Goal: Learn about a topic

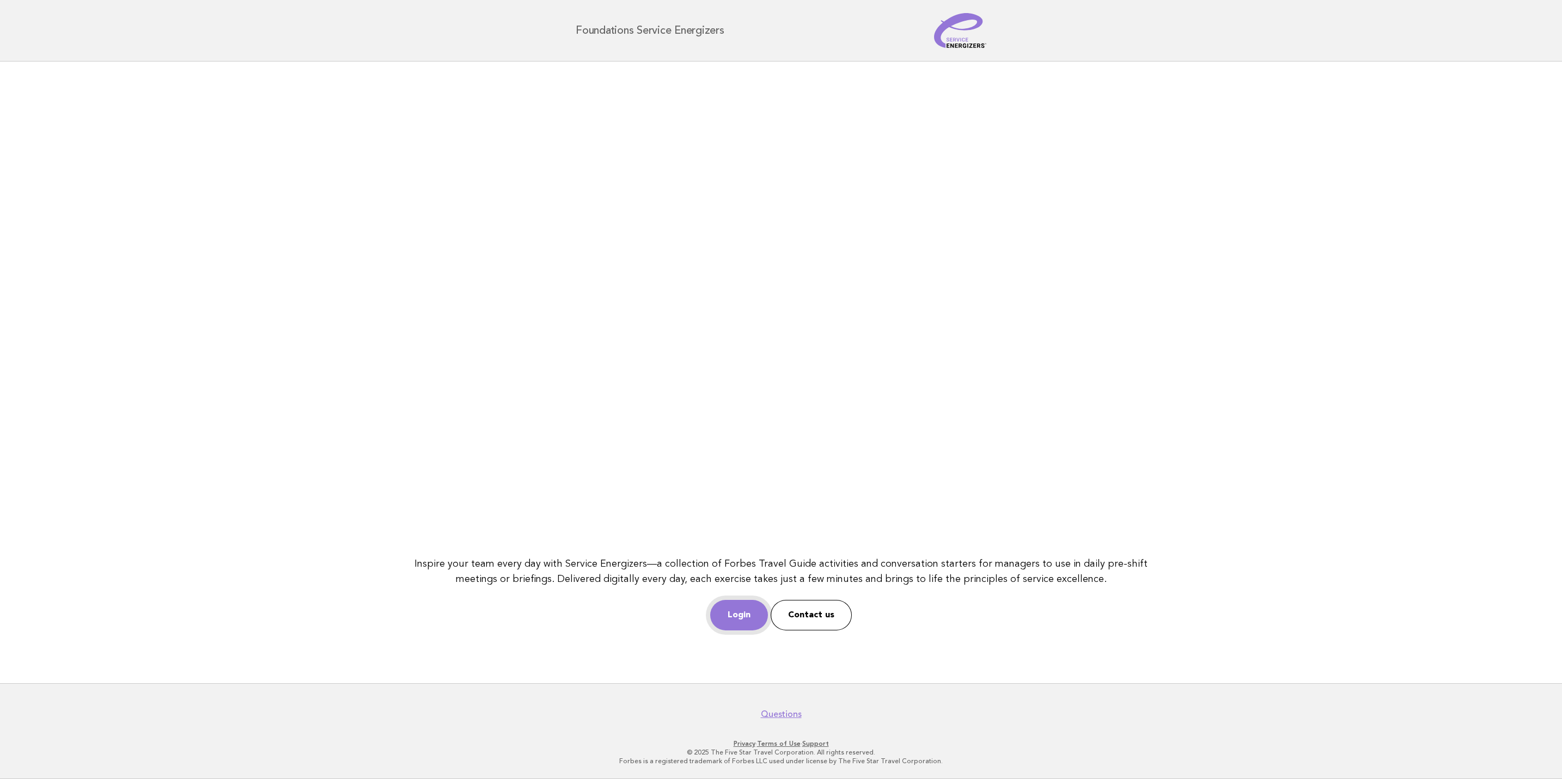
click at [732, 608] on link "Login" at bounding box center [739, 615] width 58 height 30
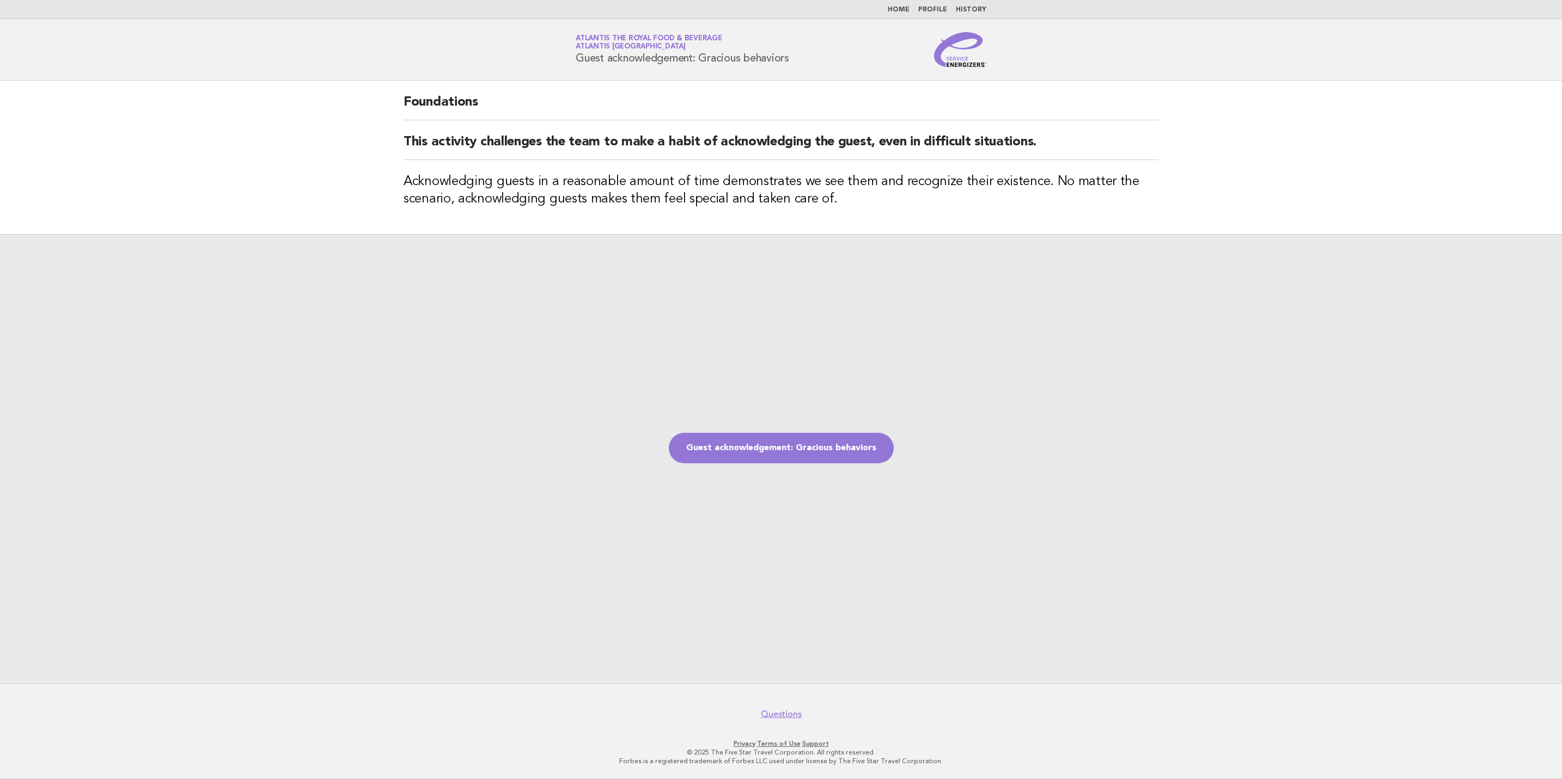
click at [955, 64] on img at bounding box center [960, 49] width 52 height 35
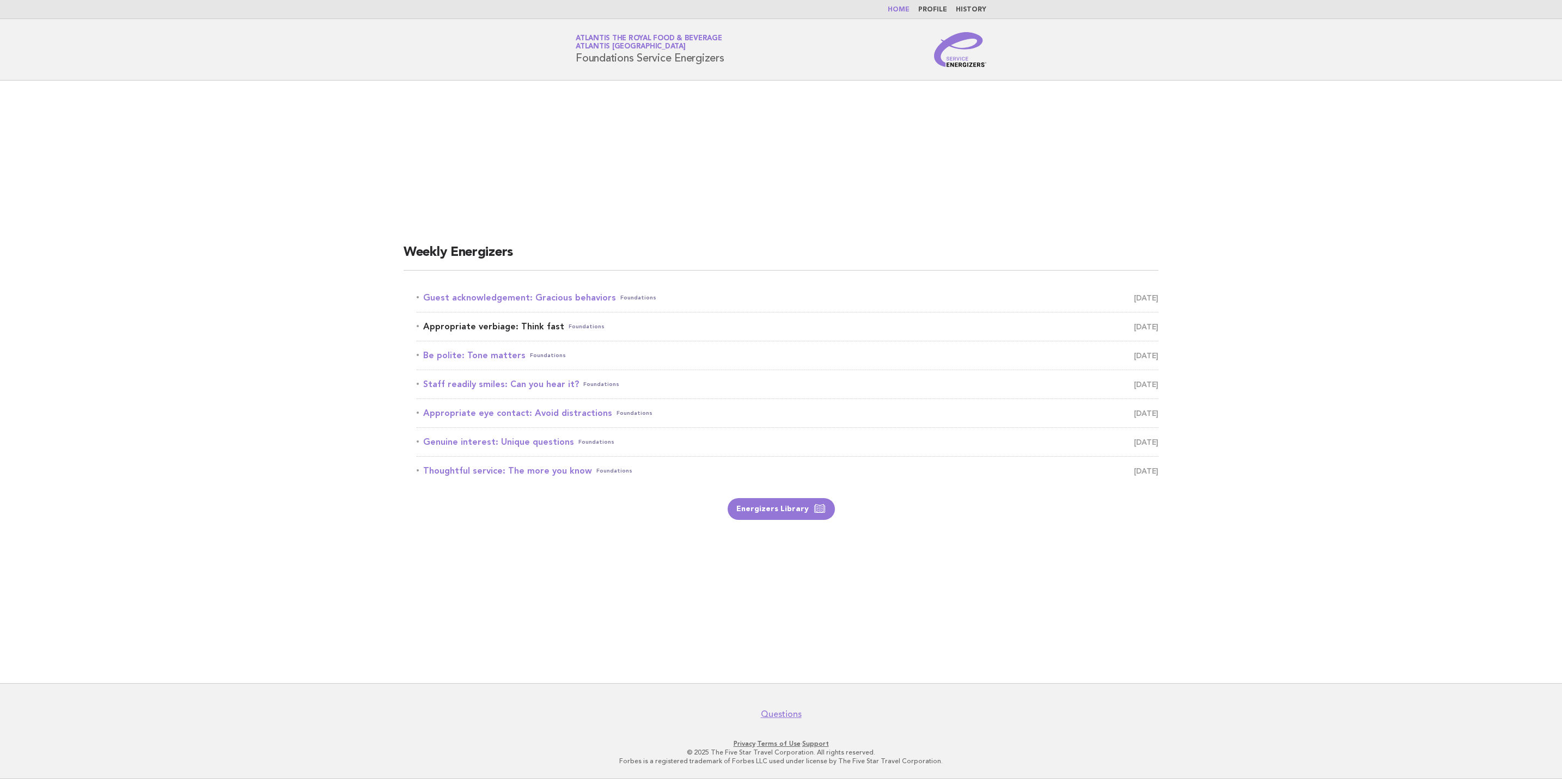
click at [494, 329] on link "Appropriate verbiage: Think fast Foundations September 19" at bounding box center [788, 326] width 742 height 15
